Goal: Transaction & Acquisition: Purchase product/service

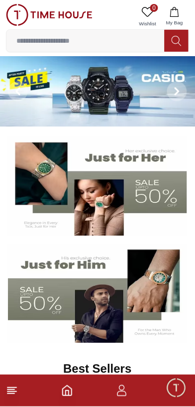
click at [16, 390] on icon at bounding box center [12, 391] width 12 height 12
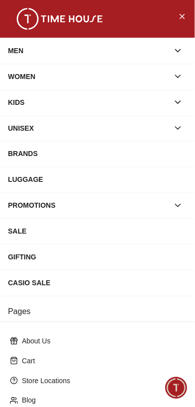
click at [106, 154] on div "BRANDS" at bounding box center [97, 154] width 179 height 18
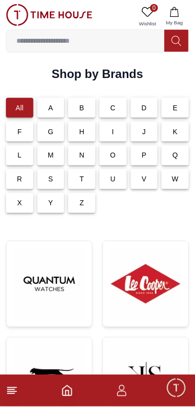
click at [149, 286] on img at bounding box center [146, 285] width 70 height 70
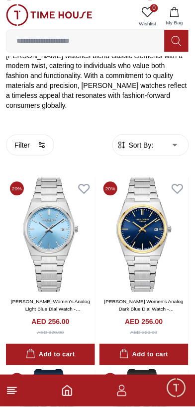
scroll to position [209, 0]
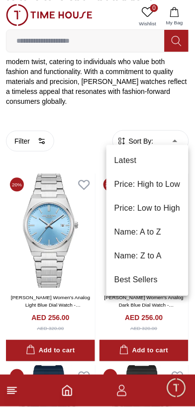
click at [92, 240] on div at bounding box center [97, 203] width 195 height 407
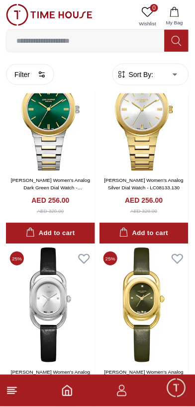
scroll to position [3800, 0]
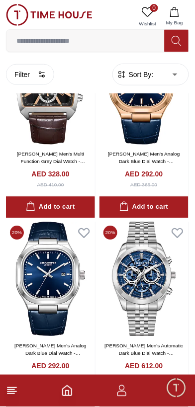
scroll to position [1915, 0]
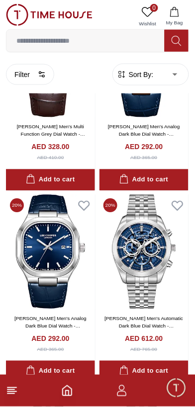
click at [50, 259] on img at bounding box center [50, 252] width 89 height 114
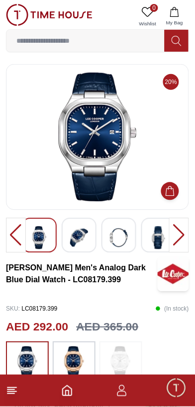
click at [75, 237] on img at bounding box center [79, 238] width 18 height 23
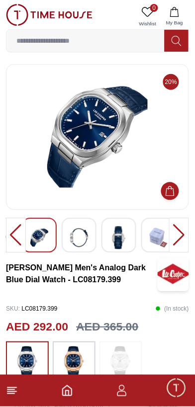
click at [94, 238] on div at bounding box center [79, 235] width 35 height 35
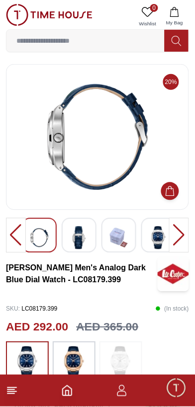
click at [156, 235] on img at bounding box center [159, 238] width 18 height 23
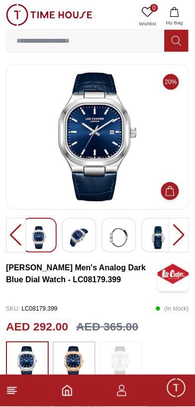
click at [116, 240] on img at bounding box center [119, 238] width 18 height 23
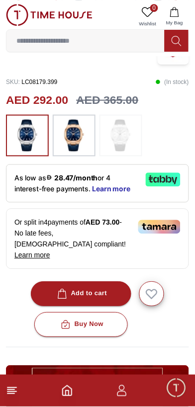
scroll to position [232, 0]
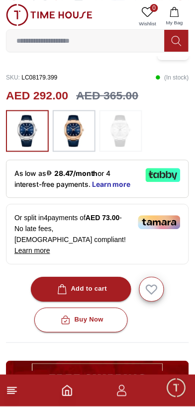
click at [122, 183] on span "Learn more" at bounding box center [111, 185] width 38 height 8
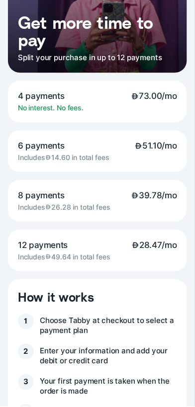
scroll to position [0, 0]
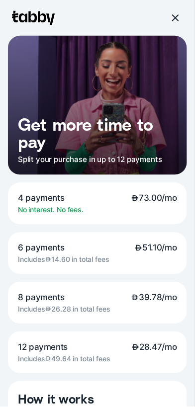
click at [171, 16] on div at bounding box center [174, 17] width 9 height 9
